Goal: Task Accomplishment & Management: Manage account settings

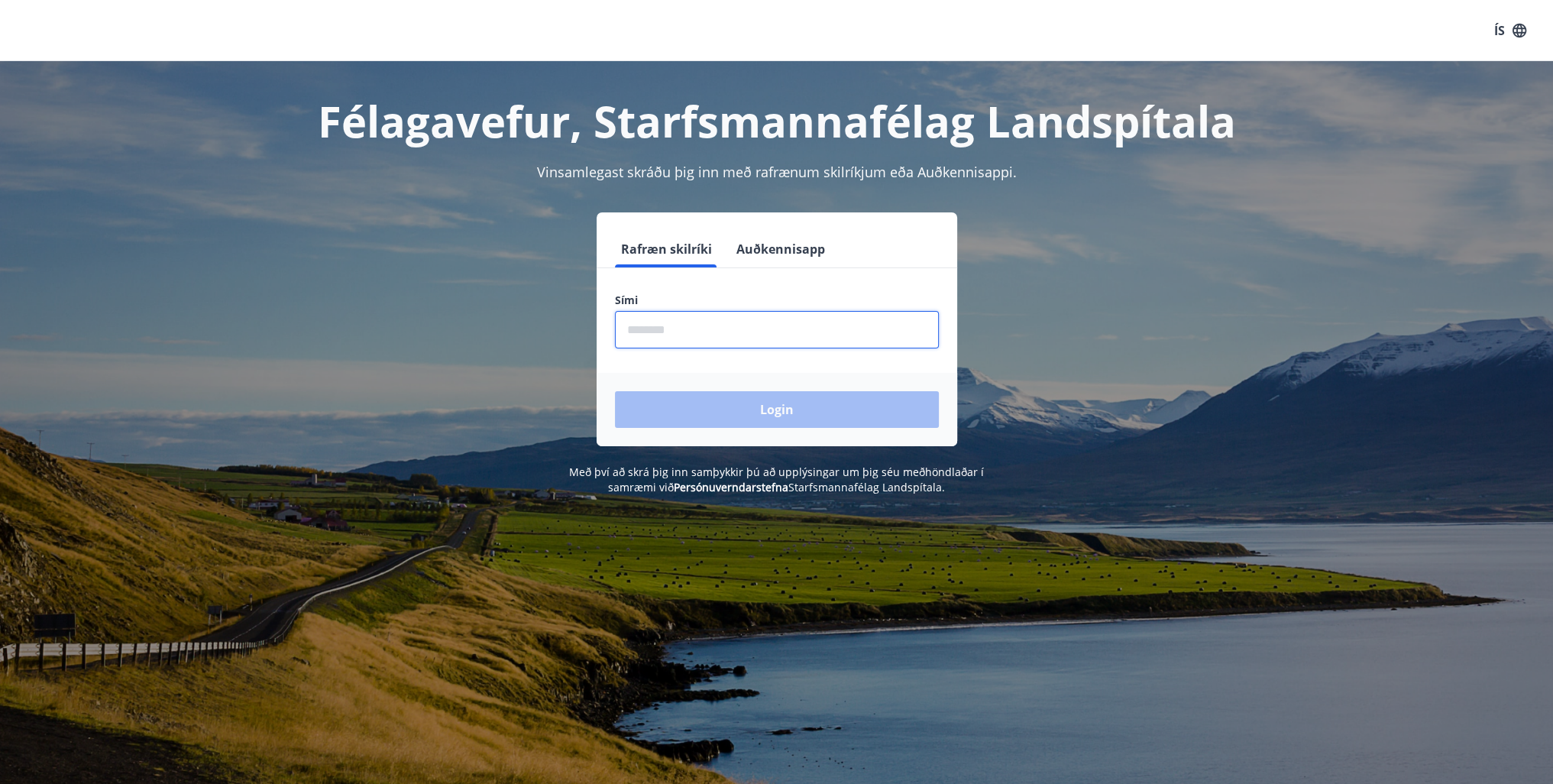
click at [676, 333] on input "phone" at bounding box center [776, 329] width 324 height 38
type input "********"
click at [759, 406] on button "Login" at bounding box center [776, 410] width 324 height 37
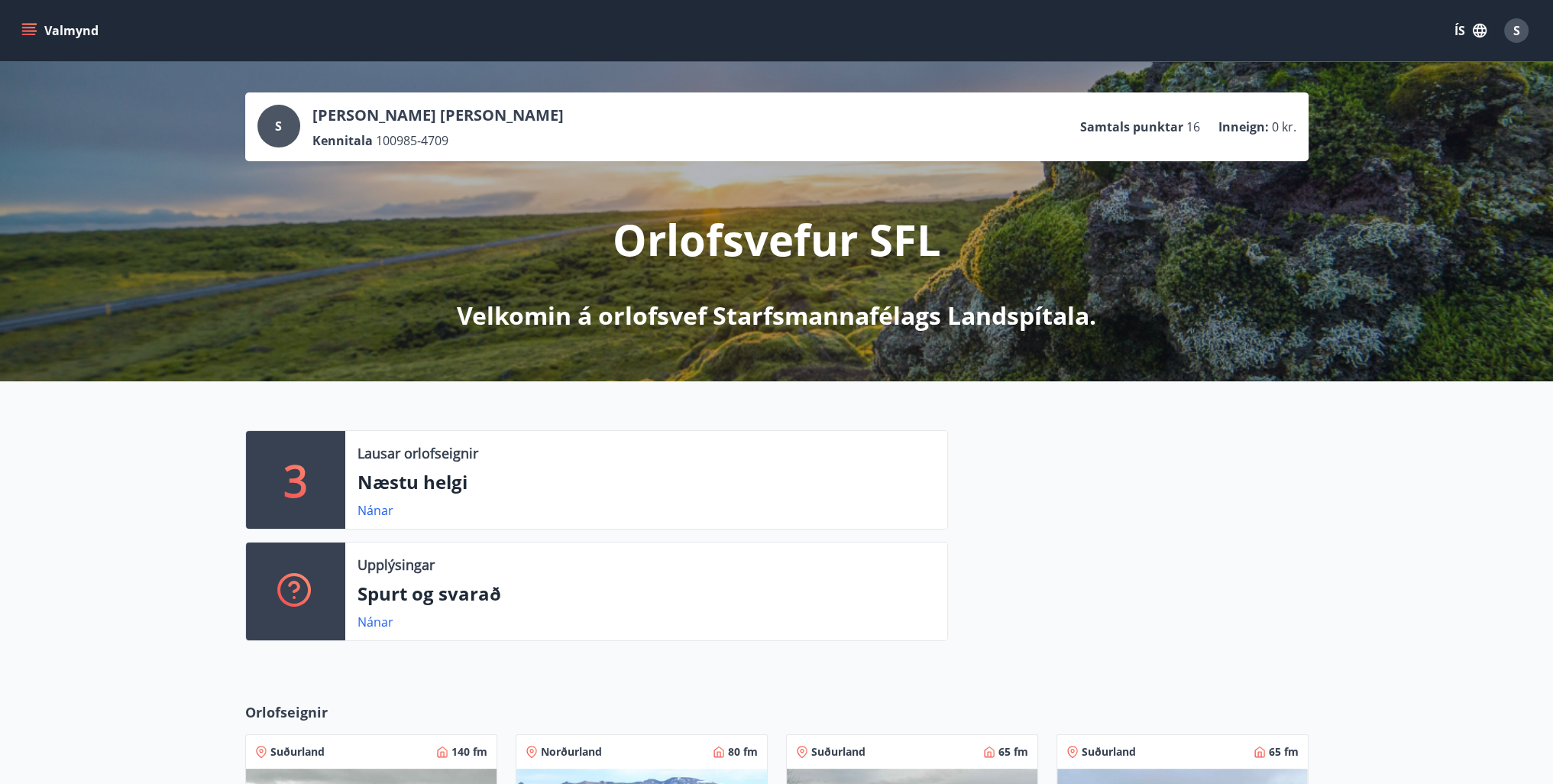
click at [43, 29] on button "Valmynd" at bounding box center [61, 30] width 86 height 28
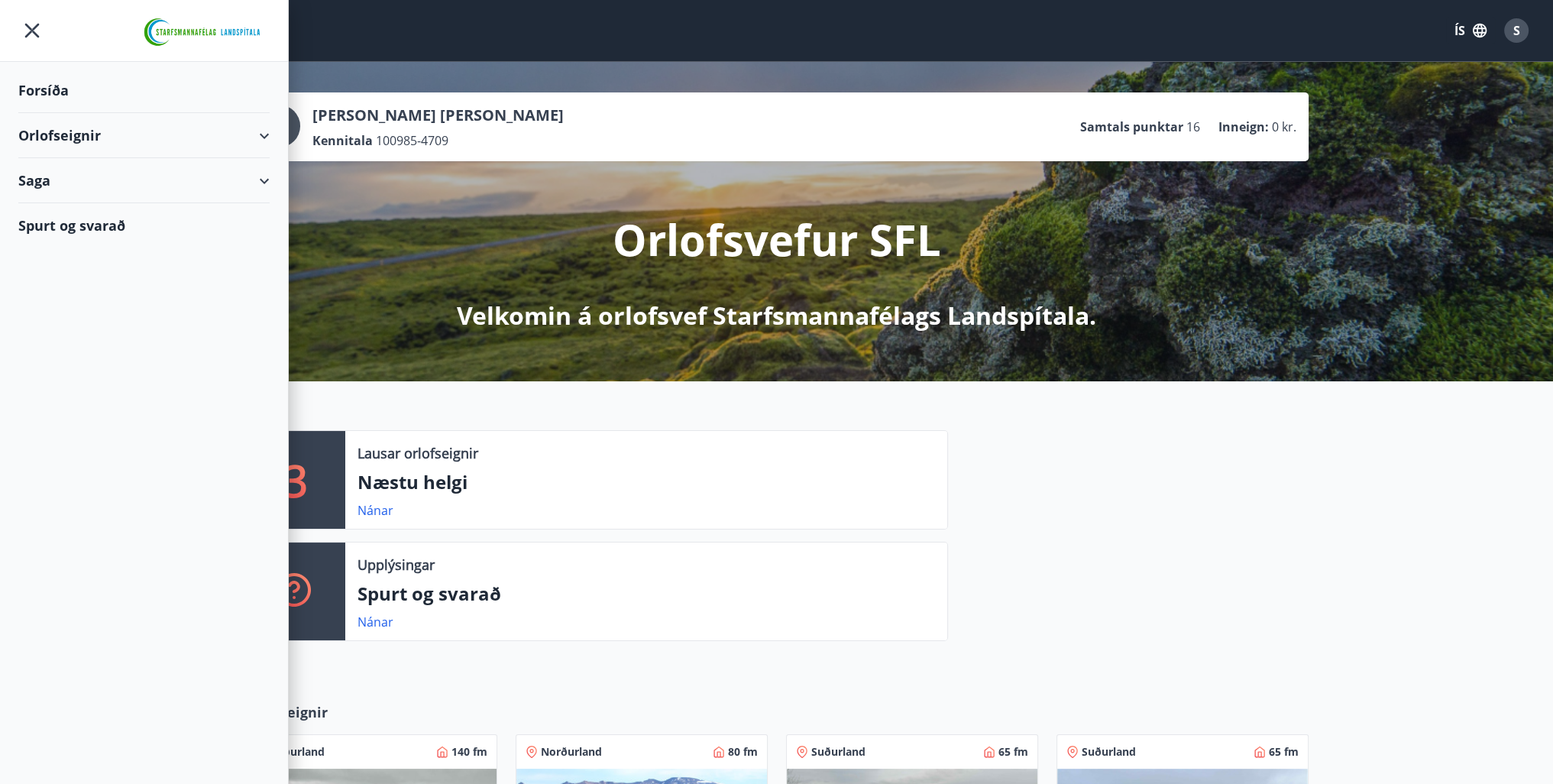
click at [217, 139] on div "Orlofseignir" at bounding box center [144, 136] width 251 height 45
click at [82, 205] on div "Bókunardagatal" at bounding box center [143, 206] width 227 height 32
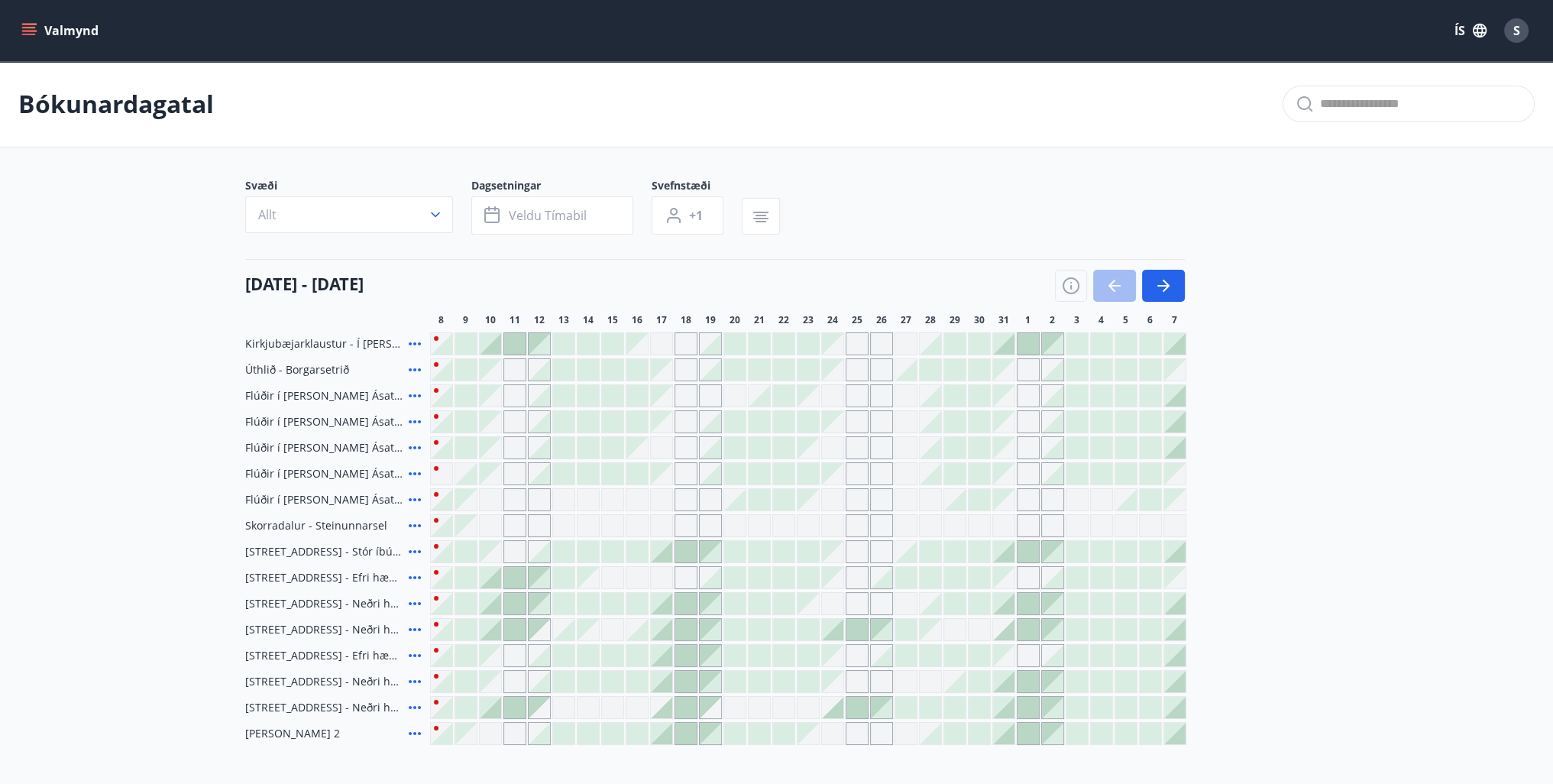
click at [436, 214] on icon "button" at bounding box center [436, 214] width 15 height 15
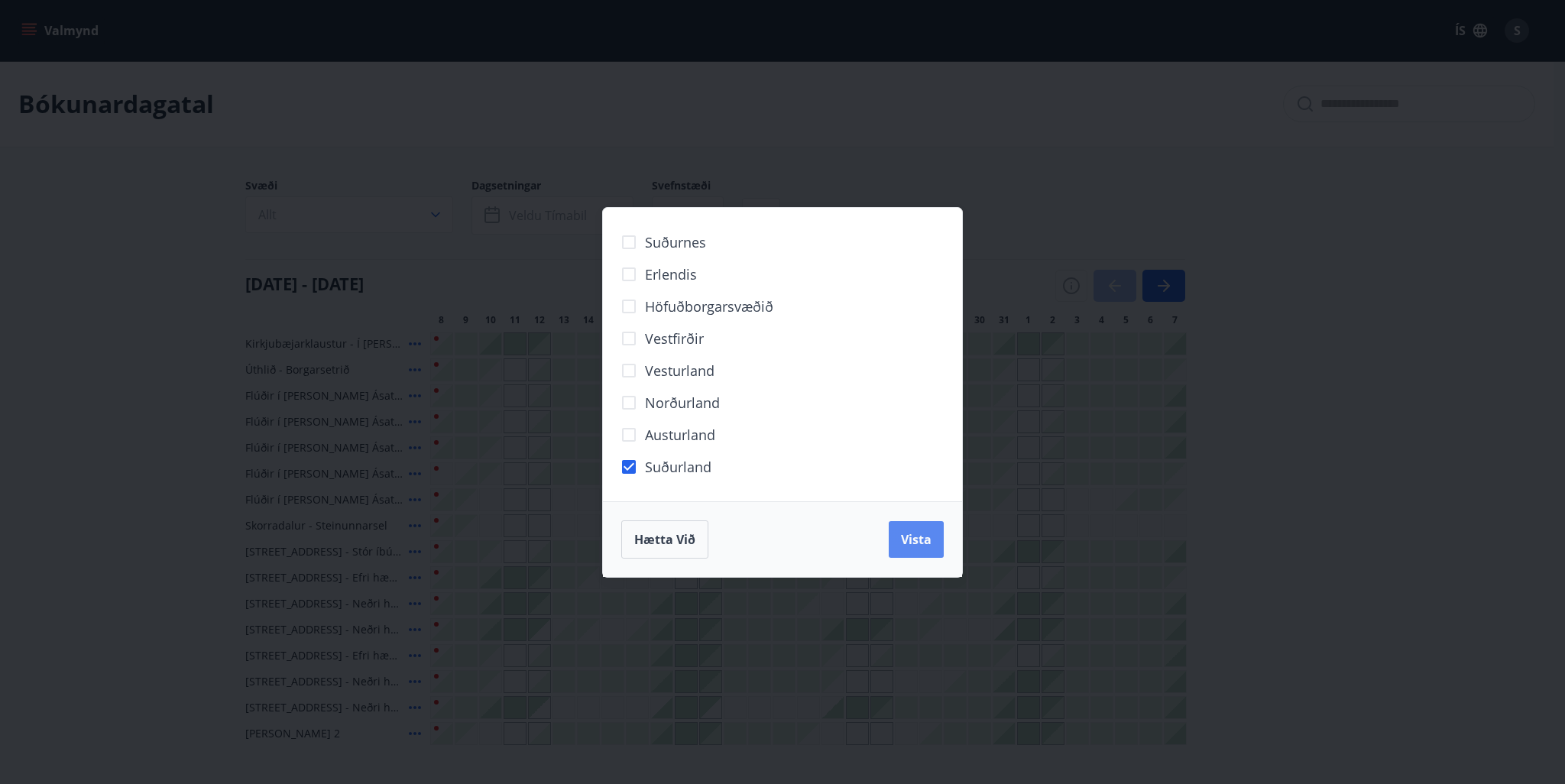
click at [926, 544] on span "Vista" at bounding box center [916, 539] width 30 height 17
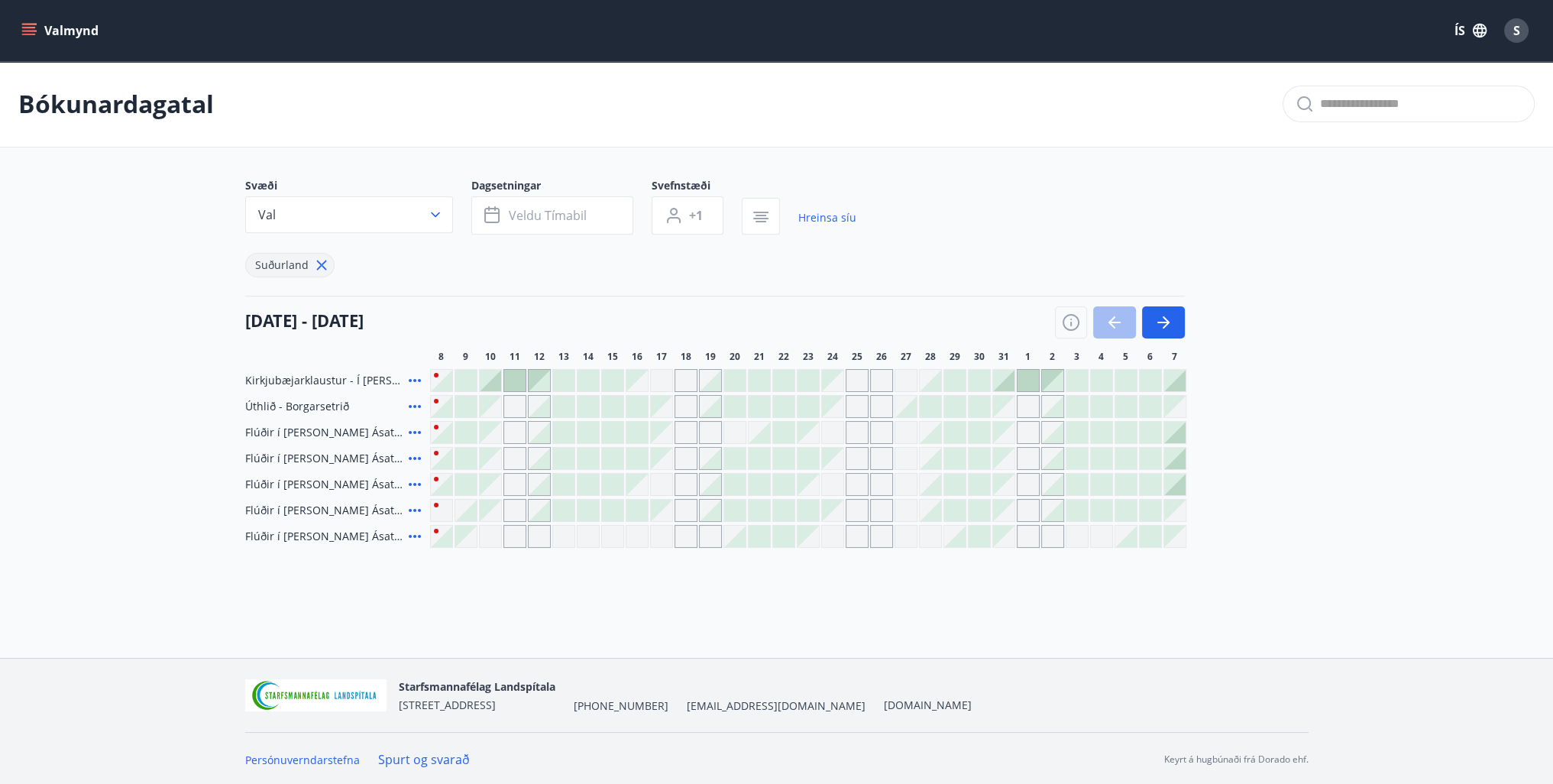
scroll to position [2, 0]
click at [412, 533] on icon at bounding box center [415, 534] width 18 height 18
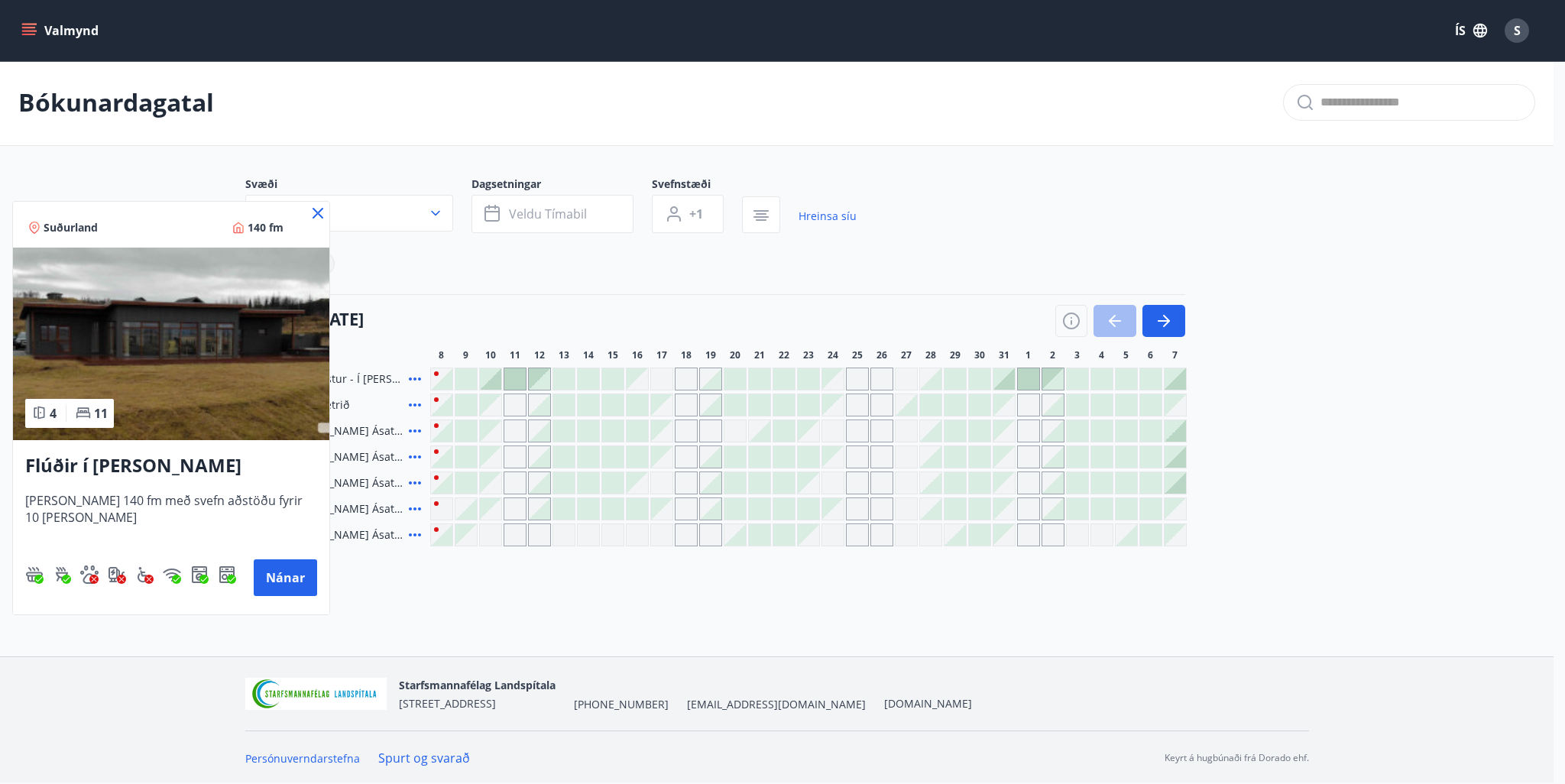
click at [318, 214] on icon at bounding box center [318, 214] width 3 height 3
